Goal: Obtain resource: Obtain resource

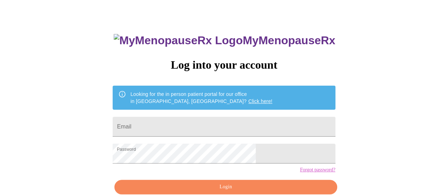
scroll to position [35, 0]
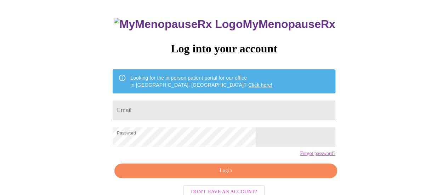
drag, startPoint x: 210, startPoint y: 106, endPoint x: 214, endPoint y: 99, distance: 7.1
click at [213, 102] on input "Email" at bounding box center [223, 110] width 222 height 20
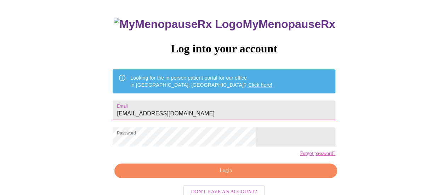
type input "[EMAIL_ADDRESS][DOMAIN_NAME]"
click at [189, 175] on span "Login" at bounding box center [225, 170] width 206 height 9
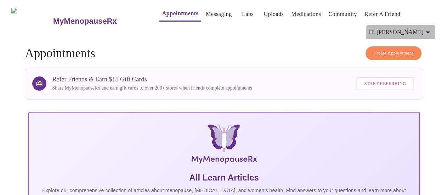
click at [429, 31] on icon "button" at bounding box center [427, 32] width 8 height 8
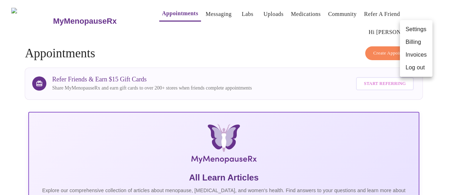
click at [232, 12] on div at bounding box center [226, 97] width 453 height 195
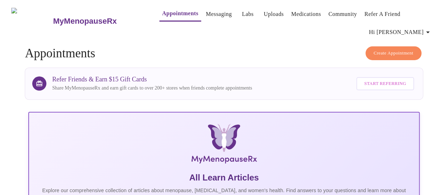
click at [242, 11] on link "Labs" at bounding box center [248, 14] width 12 height 10
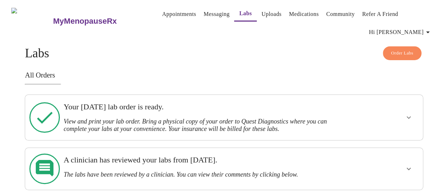
click at [288, 123] on h3 "View and print your lab order. Bring a physical copy of your order to Quest Dia…" at bounding box center [205, 125] width 282 height 15
click at [408, 115] on icon "show more" at bounding box center [408, 117] width 8 height 8
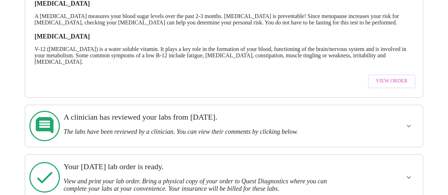
scroll to position [177, 0]
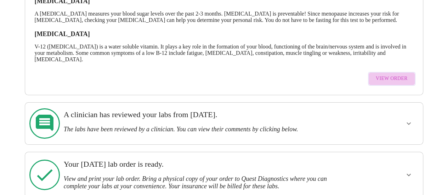
click at [403, 76] on span "View Order" at bounding box center [391, 78] width 32 height 9
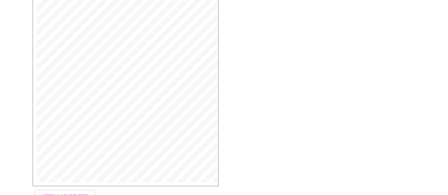
scroll to position [227, 0]
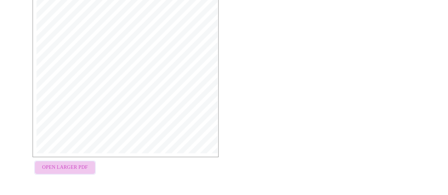
click at [62, 171] on span "Open Larger PDF" at bounding box center [65, 167] width 46 height 9
